Goal: Find specific page/section: Find specific page/section

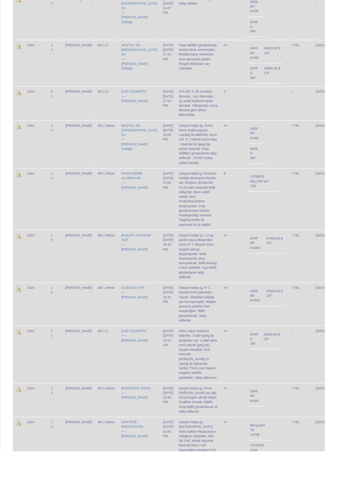
scroll to position [1194, 0]
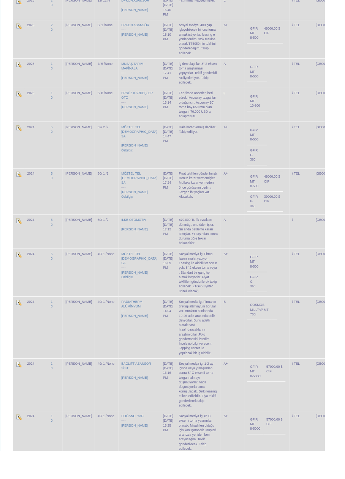
scroll to position [1201, 0]
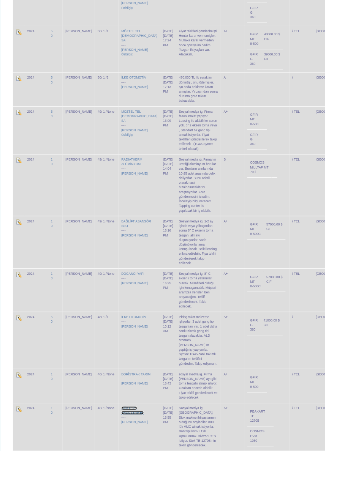
click at [129, 432] on link "GÖKTEPE ENDÜSTRİYEL" at bounding box center [141, 436] width 24 height 9
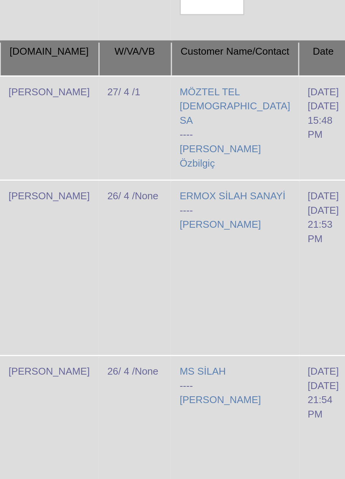
scroll to position [0, 0]
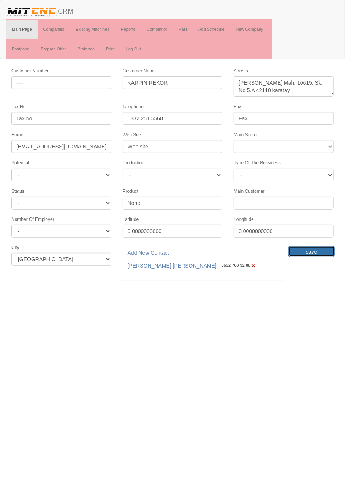
click at [315, 247] on input "save" at bounding box center [311, 252] width 46 height 11
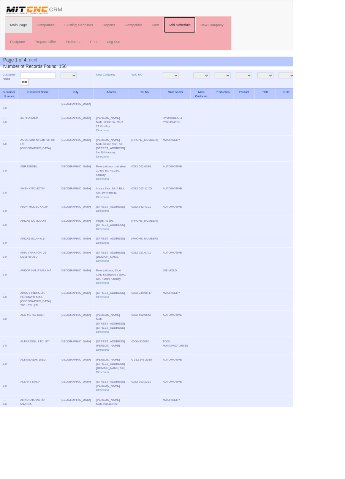
click at [218, 28] on link "Add Schedule" at bounding box center [212, 29] width 38 height 19
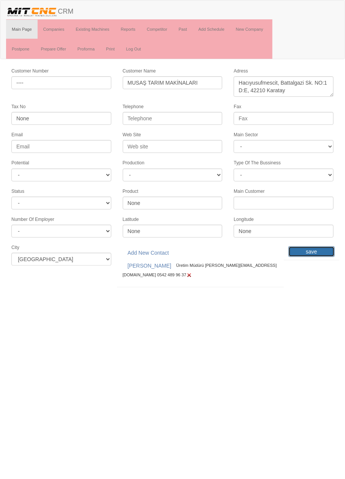
click at [314, 247] on input "save" at bounding box center [311, 252] width 46 height 11
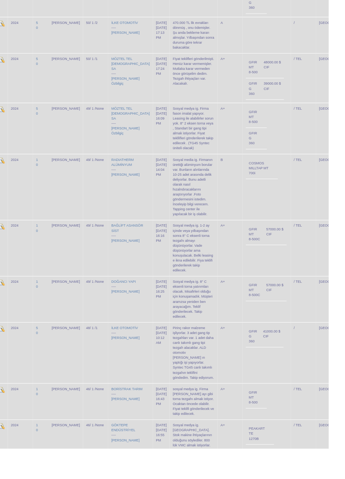
scroll to position [1192, 0]
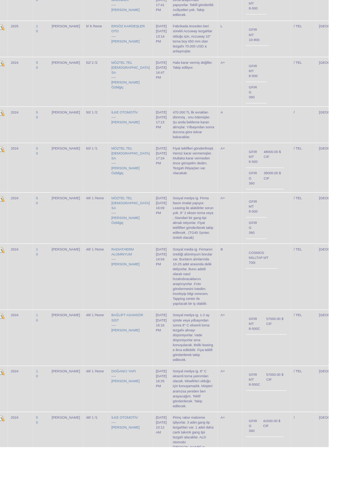
scroll to position [1162, 0]
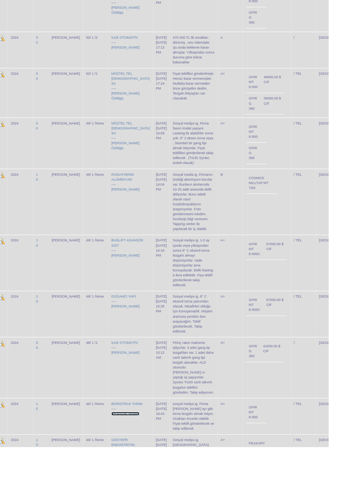
click at [129, 445] on link "[PERSON_NAME]" at bounding box center [143, 447] width 28 height 4
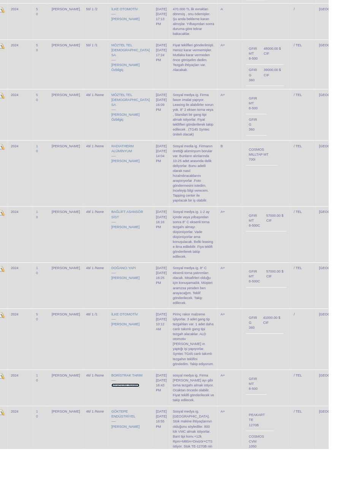
scroll to position [1199, 0]
